Goal: Information Seeking & Learning: Learn about a topic

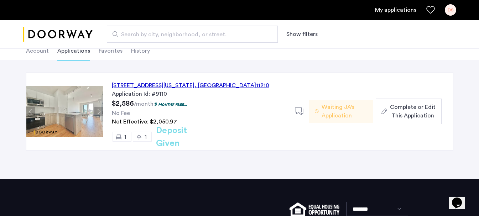
scroll to position [29, 0]
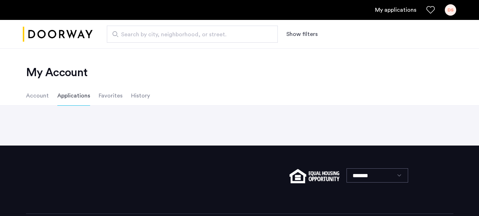
click at [104, 94] on li "Favorites" at bounding box center [111, 96] width 24 height 20
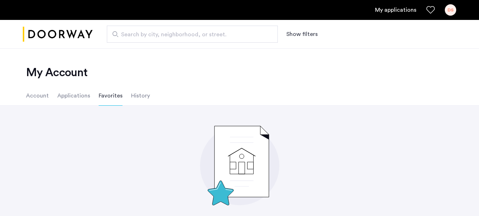
click at [79, 97] on li "Applications" at bounding box center [73, 96] width 33 height 20
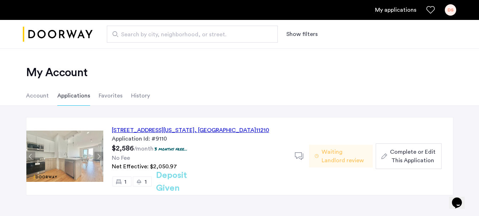
click at [317, 156] on icon at bounding box center [317, 157] width 4 height 6
click at [102, 96] on li "Favorites" at bounding box center [111, 96] width 24 height 20
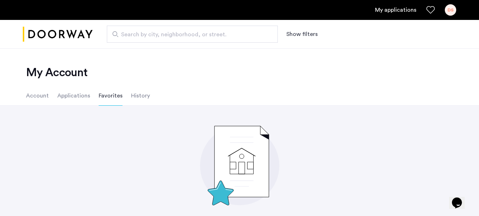
click at [133, 98] on li "History" at bounding box center [140, 96] width 19 height 20
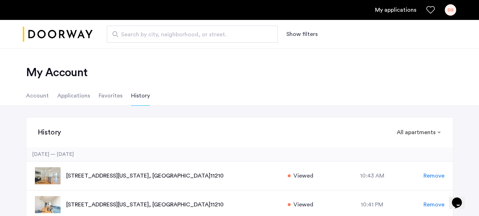
click at [78, 98] on li "Applications" at bounding box center [73, 96] width 33 height 20
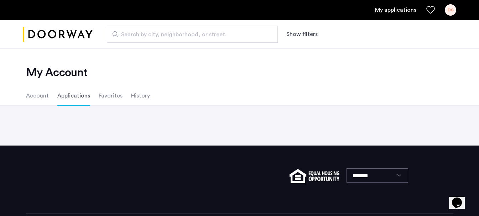
click at [135, 99] on li "History" at bounding box center [140, 96] width 19 height 20
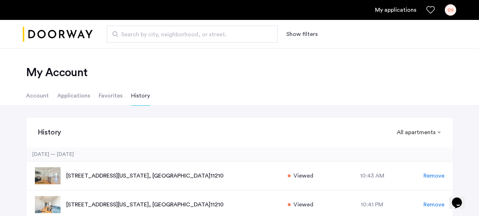
click at [77, 93] on li "Applications" at bounding box center [73, 96] width 33 height 20
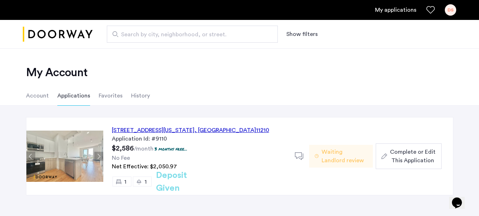
click at [95, 158] on button "Next apartment" at bounding box center [98, 156] width 9 height 9
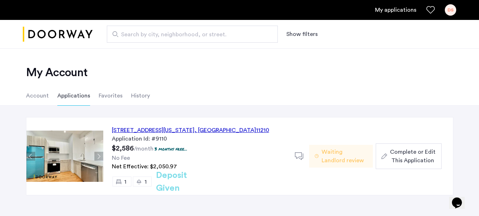
click at [97, 157] on button "Next apartment" at bounding box center [98, 156] width 9 height 9
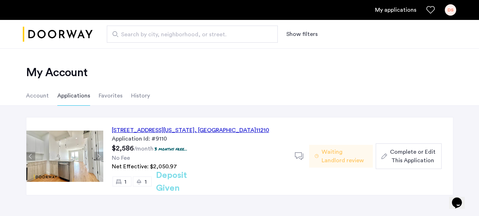
click at [32, 157] on button "Previous apartment" at bounding box center [30, 156] width 9 height 9
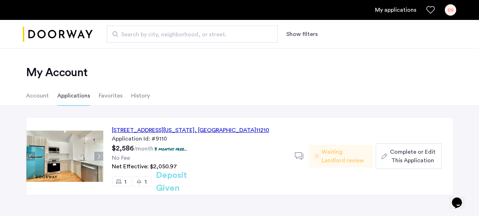
click at [98, 155] on button "Next apartment" at bounding box center [98, 156] width 9 height 9
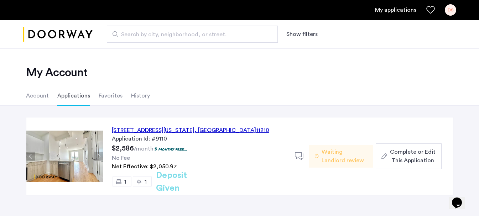
click at [26, 158] on div "[STREET_ADDRESS][US_STATE] Application Id: #9110 $2,586 /month 3 months free...…" at bounding box center [240, 156] width 428 height 78
click at [30, 158] on button "Previous apartment" at bounding box center [30, 156] width 9 height 9
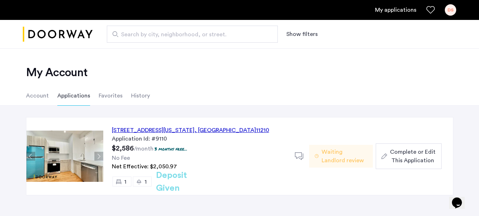
click at [99, 157] on button "Next apartment" at bounding box center [98, 156] width 9 height 9
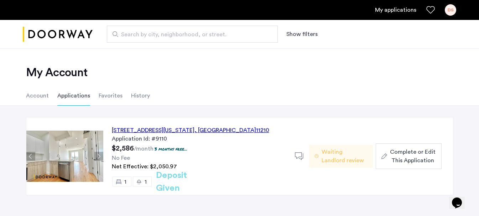
click at [99, 157] on button "Next apartment" at bounding box center [98, 156] width 9 height 9
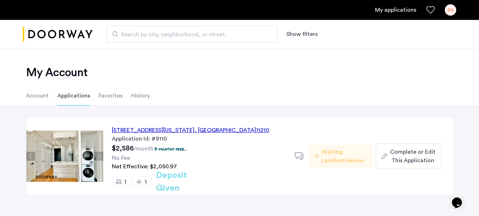
click at [99, 157] on button "Next apartment" at bounding box center [98, 156] width 9 height 9
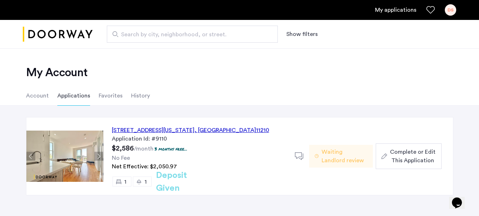
click at [34, 158] on button "Previous apartment" at bounding box center [30, 156] width 9 height 9
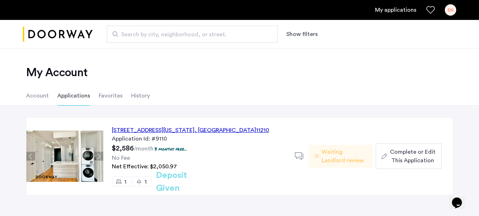
click at [90, 148] on img at bounding box center [64, 156] width 77 height 51
click at [70, 160] on img at bounding box center [64, 156] width 77 height 51
click at [97, 155] on button "Next apartment" at bounding box center [98, 156] width 9 height 9
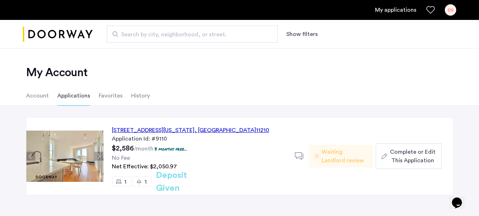
click at [31, 158] on button "Previous apartment" at bounding box center [30, 156] width 9 height 9
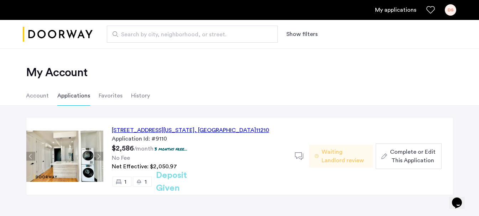
click at [79, 155] on img at bounding box center [64, 156] width 77 height 51
click at [150, 131] on div "[STREET_ADDRESS][US_STATE]" at bounding box center [191, 130] width 158 height 9
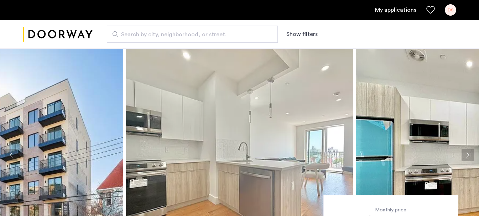
click at [466, 153] on button "Next apartment" at bounding box center [468, 155] width 12 height 12
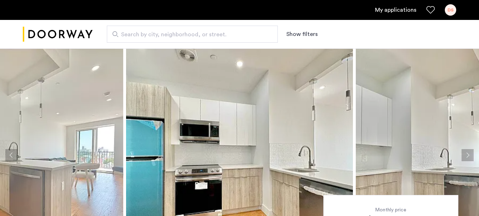
click at [466, 153] on button "Next apartment" at bounding box center [468, 155] width 12 height 12
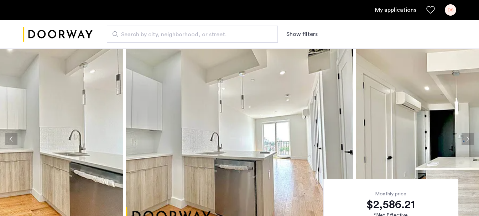
scroll to position [25, 0]
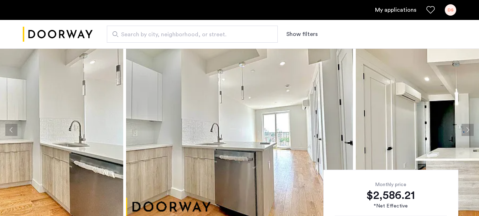
click at [466, 132] on button "Next apartment" at bounding box center [468, 130] width 12 height 12
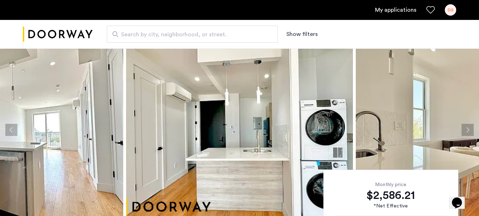
scroll to position [0, 0]
click at [323, 126] on img at bounding box center [239, 130] width 227 height 214
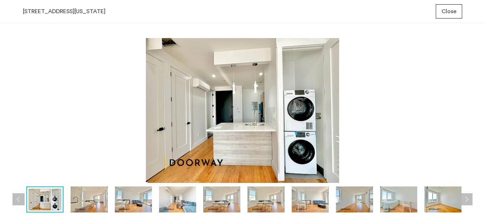
click at [308, 197] on img at bounding box center [310, 200] width 37 height 26
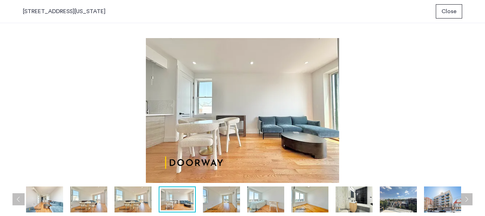
click at [261, 200] on img at bounding box center [265, 200] width 37 height 26
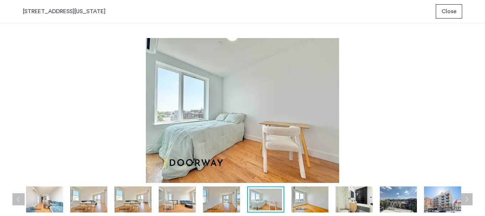
click at [235, 200] on img at bounding box center [221, 200] width 37 height 26
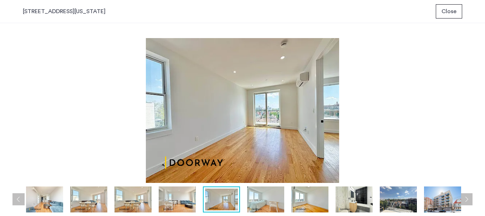
click at [170, 201] on img at bounding box center [177, 200] width 37 height 26
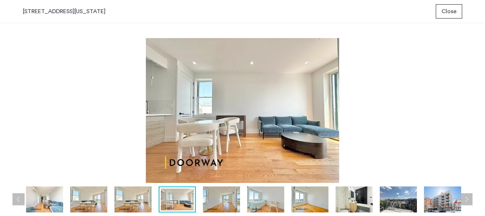
click at [143, 204] on img at bounding box center [132, 200] width 37 height 26
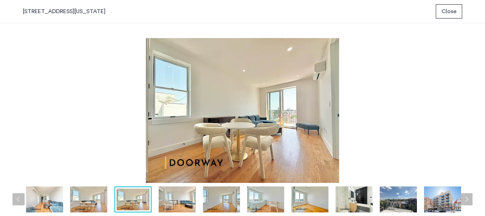
click at [87, 202] on img at bounding box center [88, 200] width 37 height 26
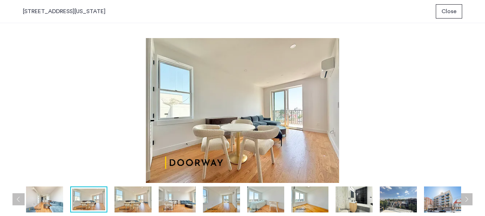
drag, startPoint x: 234, startPoint y: 203, endPoint x: 262, endPoint y: 202, distance: 27.5
click at [235, 203] on img at bounding box center [221, 200] width 37 height 26
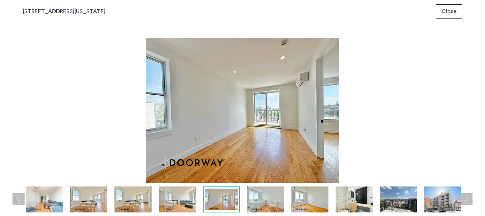
click at [286, 201] on div at bounding box center [111, 200] width 709 height 26
click at [270, 202] on img at bounding box center [265, 200] width 37 height 26
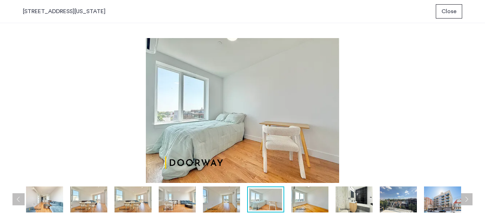
click at [315, 202] on img at bounding box center [309, 200] width 37 height 26
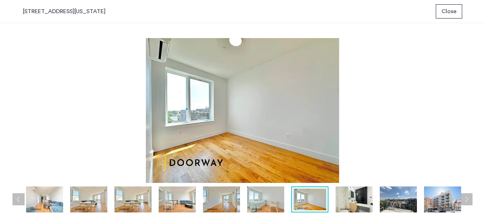
click at [358, 204] on img at bounding box center [353, 200] width 37 height 26
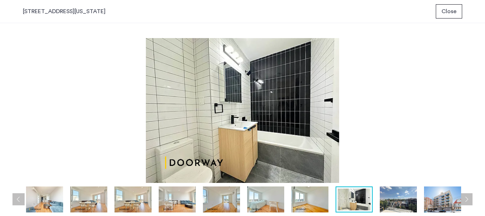
click at [389, 199] on img at bounding box center [398, 200] width 37 height 26
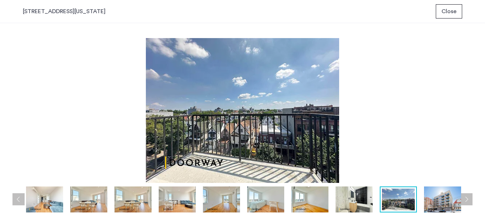
click at [354, 199] on img at bounding box center [353, 200] width 37 height 26
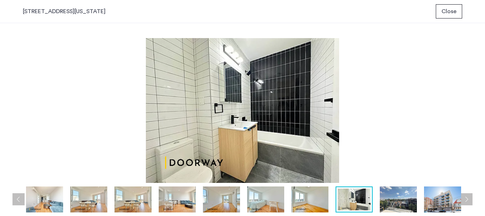
click at [399, 200] on img at bounding box center [398, 200] width 37 height 26
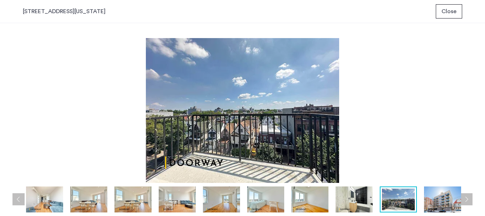
click at [432, 198] on img at bounding box center [442, 200] width 37 height 26
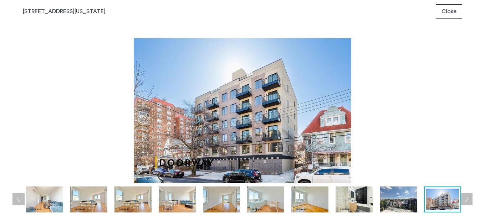
click at [405, 201] on img at bounding box center [398, 200] width 37 height 26
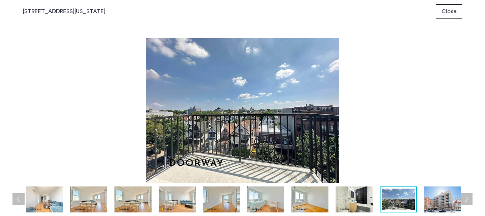
click at [362, 202] on img at bounding box center [353, 200] width 37 height 26
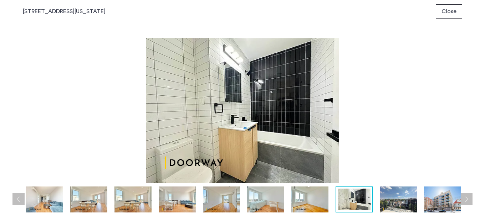
click at [469, 198] on button "Next apartment" at bounding box center [466, 200] width 12 height 12
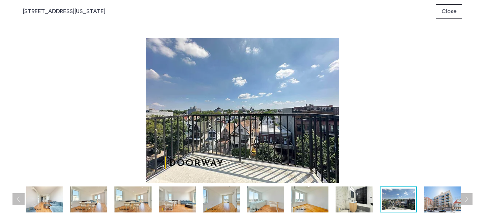
click at [438, 200] on img at bounding box center [442, 200] width 37 height 26
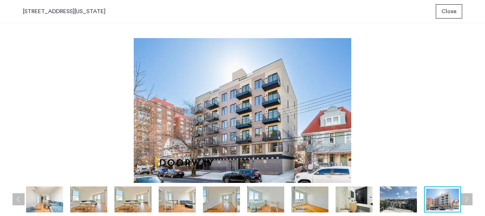
click at [359, 200] on img at bounding box center [353, 200] width 37 height 26
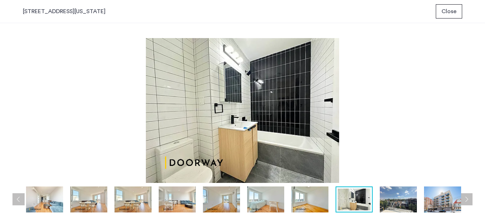
click at [178, 206] on img at bounding box center [177, 200] width 37 height 26
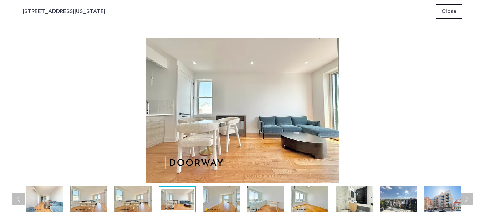
click at [143, 201] on img at bounding box center [132, 200] width 37 height 26
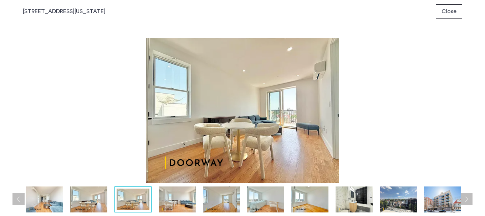
click at [88, 202] on img at bounding box center [88, 200] width 37 height 26
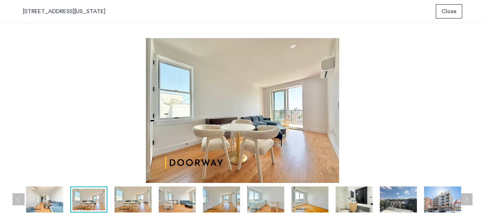
click at [47, 196] on img at bounding box center [44, 200] width 37 height 26
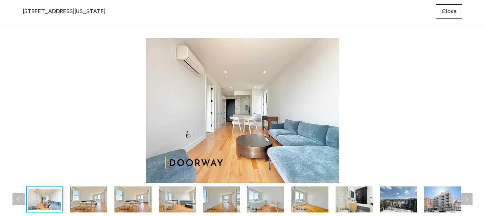
click at [20, 199] on button "Previous apartment" at bounding box center [18, 200] width 12 height 12
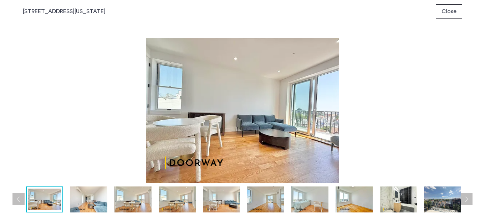
click at [14, 199] on button "Previous apartment" at bounding box center [18, 200] width 12 height 12
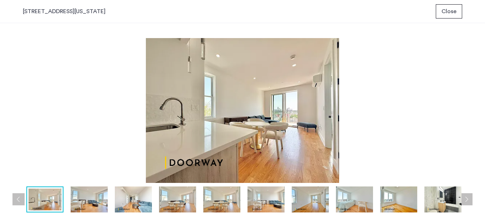
click at [223, 205] on img at bounding box center [221, 200] width 37 height 26
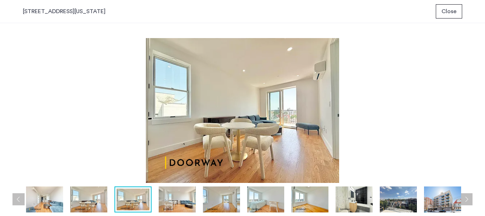
click at [190, 204] on img at bounding box center [177, 200] width 37 height 26
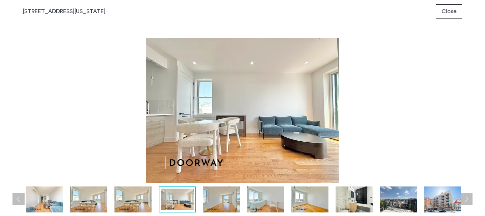
click at [18, 196] on button "Previous apartment" at bounding box center [18, 200] width 12 height 12
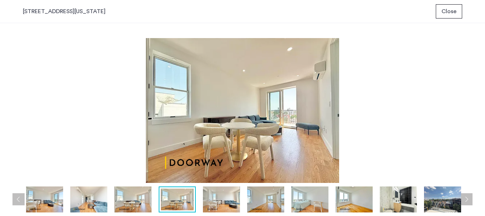
click at [19, 196] on button "Previous apartment" at bounding box center [18, 200] width 12 height 12
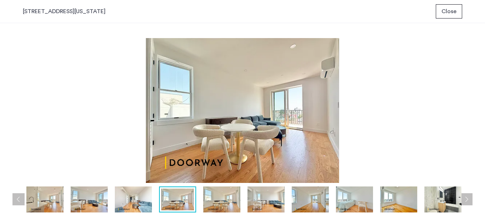
click at [19, 196] on button "Previous apartment" at bounding box center [18, 200] width 12 height 12
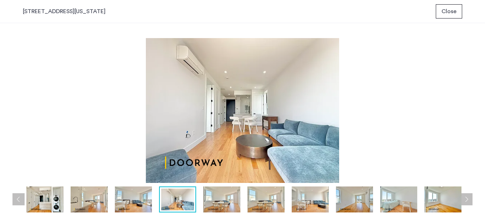
click at [19, 196] on button "Previous apartment" at bounding box center [18, 200] width 12 height 12
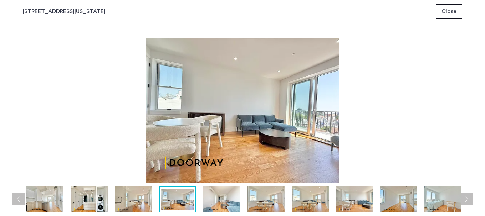
click at [19, 196] on button "Previous apartment" at bounding box center [18, 200] width 12 height 12
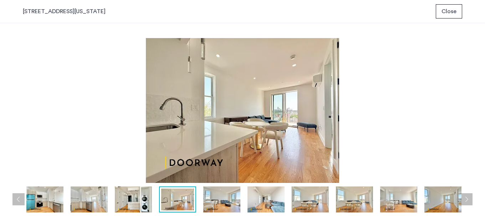
click at [19, 196] on button "Previous apartment" at bounding box center [18, 200] width 12 height 12
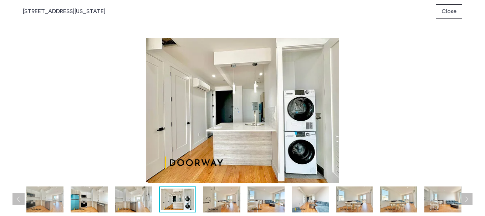
click at [270, 198] on img at bounding box center [265, 200] width 37 height 26
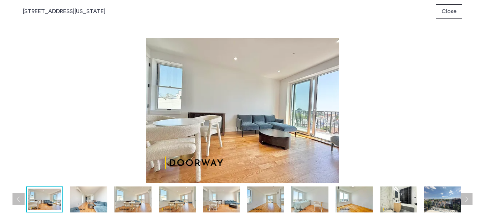
click at [173, 198] on img at bounding box center [177, 200] width 37 height 26
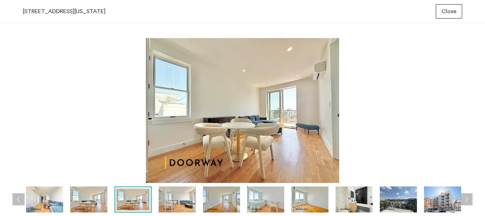
click at [126, 199] on img at bounding box center [133, 200] width 33 height 22
click at [54, 199] on img at bounding box center [44, 200] width 37 height 26
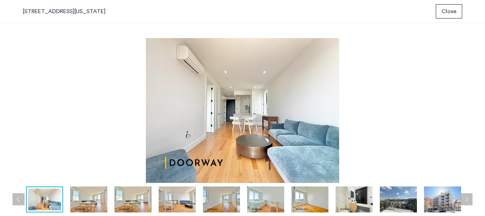
click at [19, 199] on button "Previous apartment" at bounding box center [18, 200] width 12 height 12
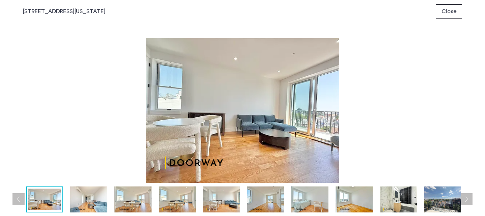
click at [19, 199] on button "Previous apartment" at bounding box center [18, 200] width 12 height 12
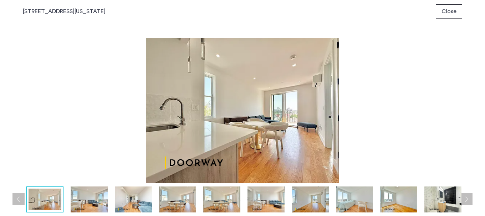
click at [17, 200] on button "Previous apartment" at bounding box center [18, 200] width 12 height 12
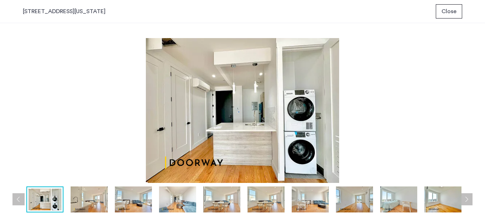
click at [95, 205] on img at bounding box center [89, 200] width 37 height 26
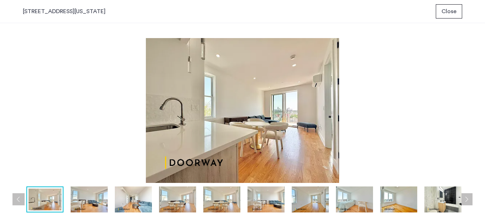
click at [117, 199] on img at bounding box center [133, 200] width 37 height 26
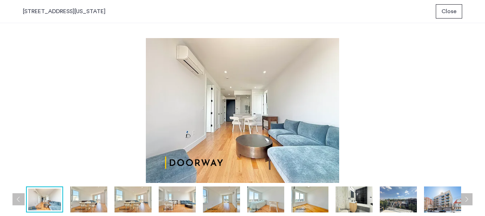
click at [222, 202] on img at bounding box center [221, 200] width 37 height 26
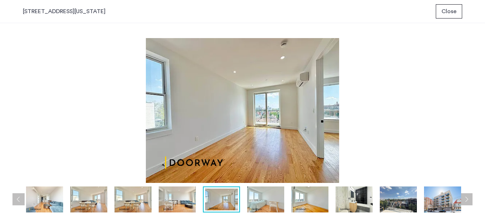
click at [266, 201] on img at bounding box center [265, 200] width 37 height 26
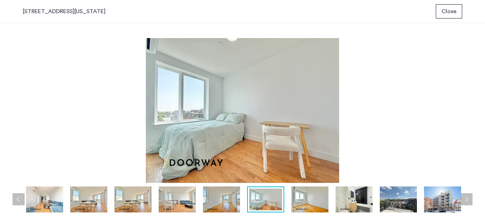
click at [307, 201] on img at bounding box center [309, 200] width 37 height 26
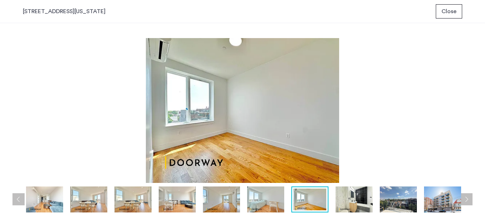
drag, startPoint x: 352, startPoint y: 200, endPoint x: 358, endPoint y: 199, distance: 5.7
click at [352, 200] on img at bounding box center [353, 200] width 37 height 26
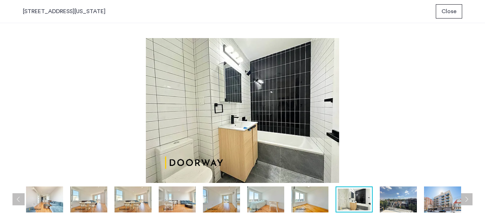
click at [404, 200] on img at bounding box center [398, 200] width 37 height 26
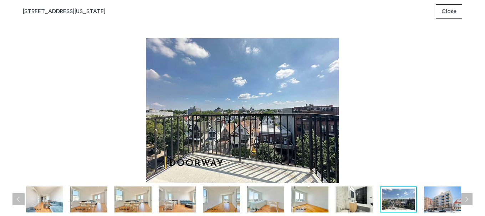
click at [460, 198] on img at bounding box center [442, 200] width 37 height 26
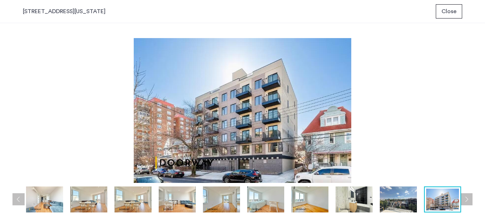
click at [463, 200] on button "Next apartment" at bounding box center [466, 200] width 12 height 12
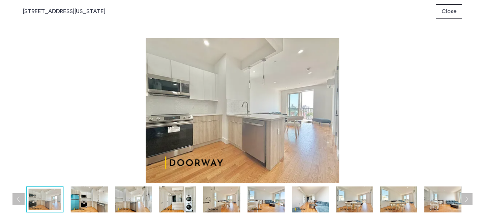
click at [134, 199] on img at bounding box center [133, 200] width 37 height 26
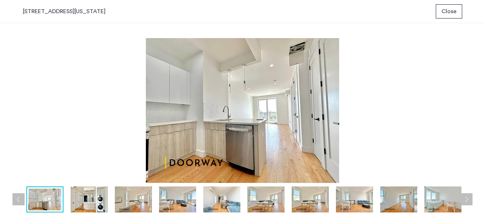
click at [90, 201] on img at bounding box center [89, 200] width 37 height 26
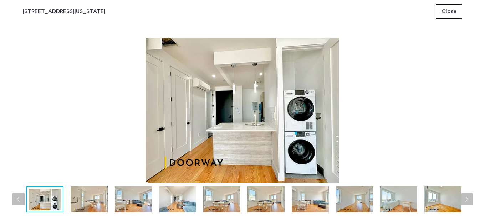
click at [183, 204] on img at bounding box center [177, 200] width 37 height 26
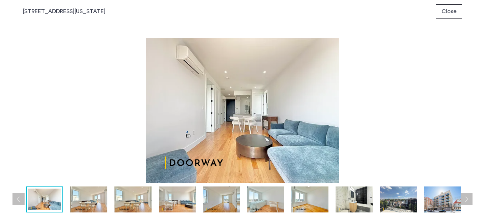
click at [208, 204] on img at bounding box center [221, 200] width 37 height 26
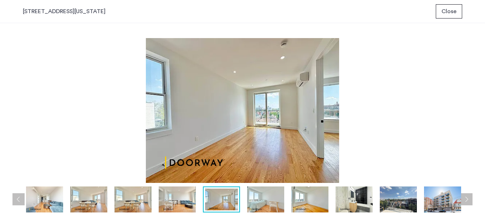
click at [260, 204] on img at bounding box center [265, 200] width 37 height 26
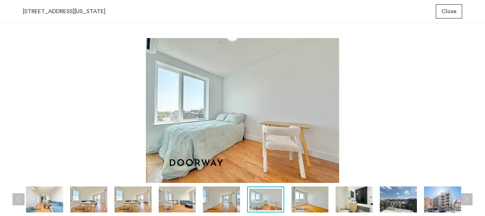
click at [308, 194] on img at bounding box center [309, 200] width 37 height 26
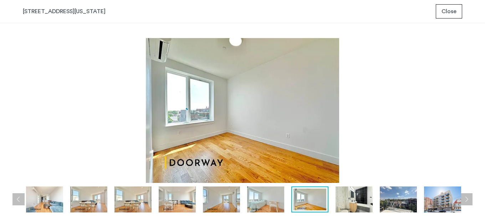
click at [208, 202] on img at bounding box center [221, 200] width 37 height 26
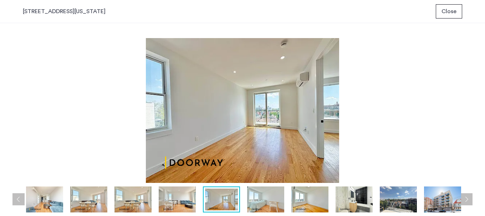
click at [173, 203] on img at bounding box center [177, 200] width 37 height 26
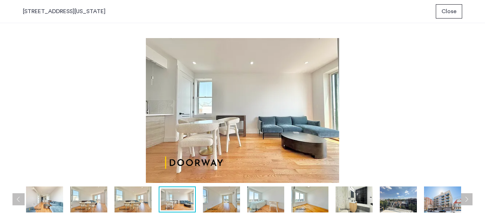
click at [146, 201] on img at bounding box center [132, 200] width 37 height 26
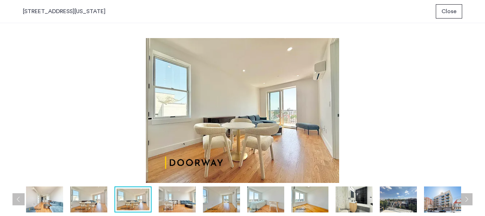
click at [92, 190] on img at bounding box center [88, 200] width 37 height 26
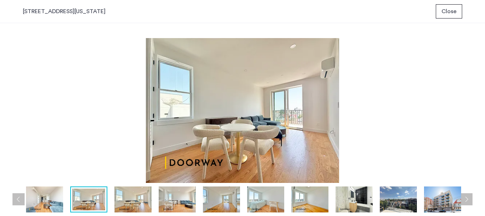
click at [49, 199] on img at bounding box center [44, 200] width 37 height 26
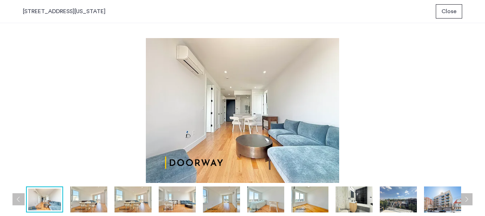
click at [21, 200] on button "Previous apartment" at bounding box center [18, 200] width 12 height 12
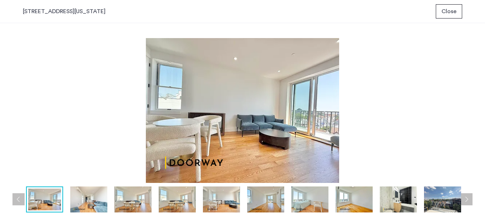
click at [16, 200] on button "Previous apartment" at bounding box center [18, 200] width 12 height 12
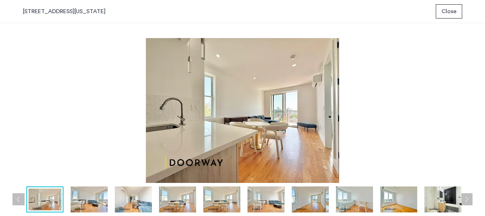
click at [19, 199] on button "Previous apartment" at bounding box center [18, 200] width 12 height 12
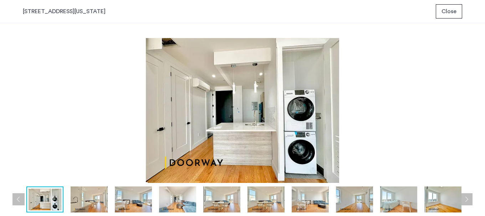
click at [178, 208] on img at bounding box center [177, 200] width 37 height 26
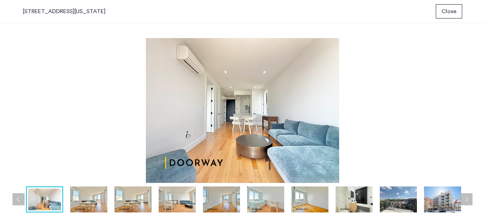
drag, startPoint x: 227, startPoint y: 198, endPoint x: 250, endPoint y: 196, distance: 23.6
click at [227, 198] on img at bounding box center [221, 200] width 37 height 26
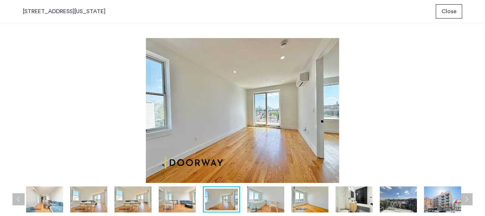
click at [270, 196] on img at bounding box center [265, 200] width 37 height 26
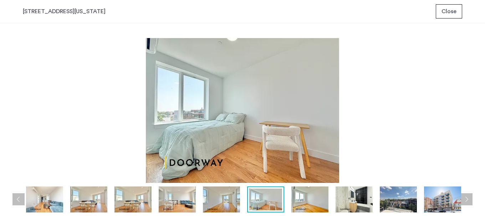
click at [309, 199] on img at bounding box center [309, 200] width 37 height 26
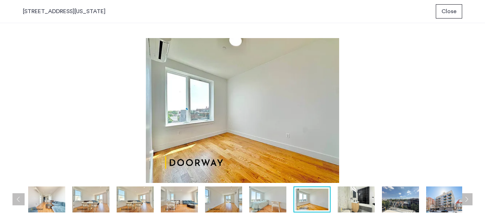
click at [342, 198] on img at bounding box center [356, 200] width 37 height 26
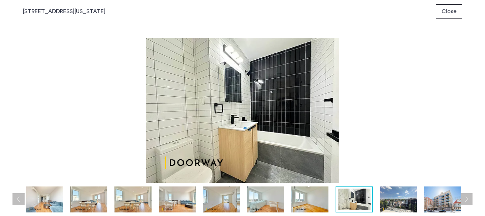
click at [385, 201] on img at bounding box center [398, 200] width 37 height 26
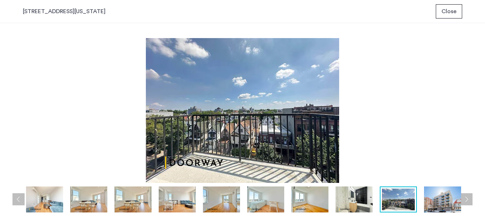
click at [438, 198] on img at bounding box center [442, 200] width 37 height 26
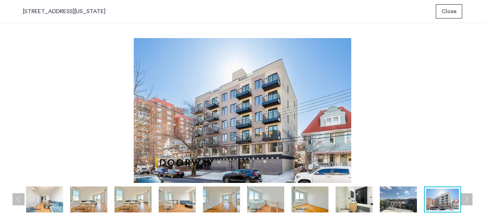
click at [466, 202] on button "Next apartment" at bounding box center [466, 200] width 12 height 12
